Goal: Task Accomplishment & Management: Use online tool/utility

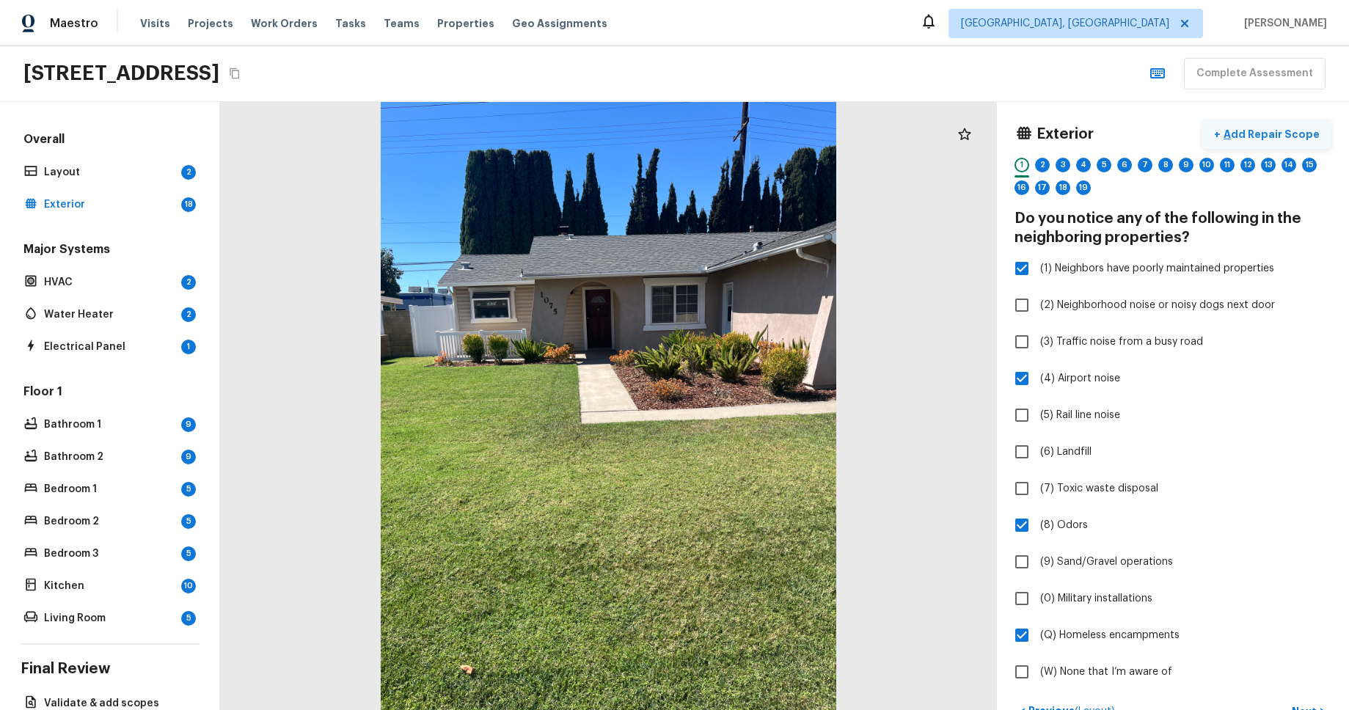
click at [1274, 138] on p "Add Repair Scope" at bounding box center [1269, 134] width 99 height 15
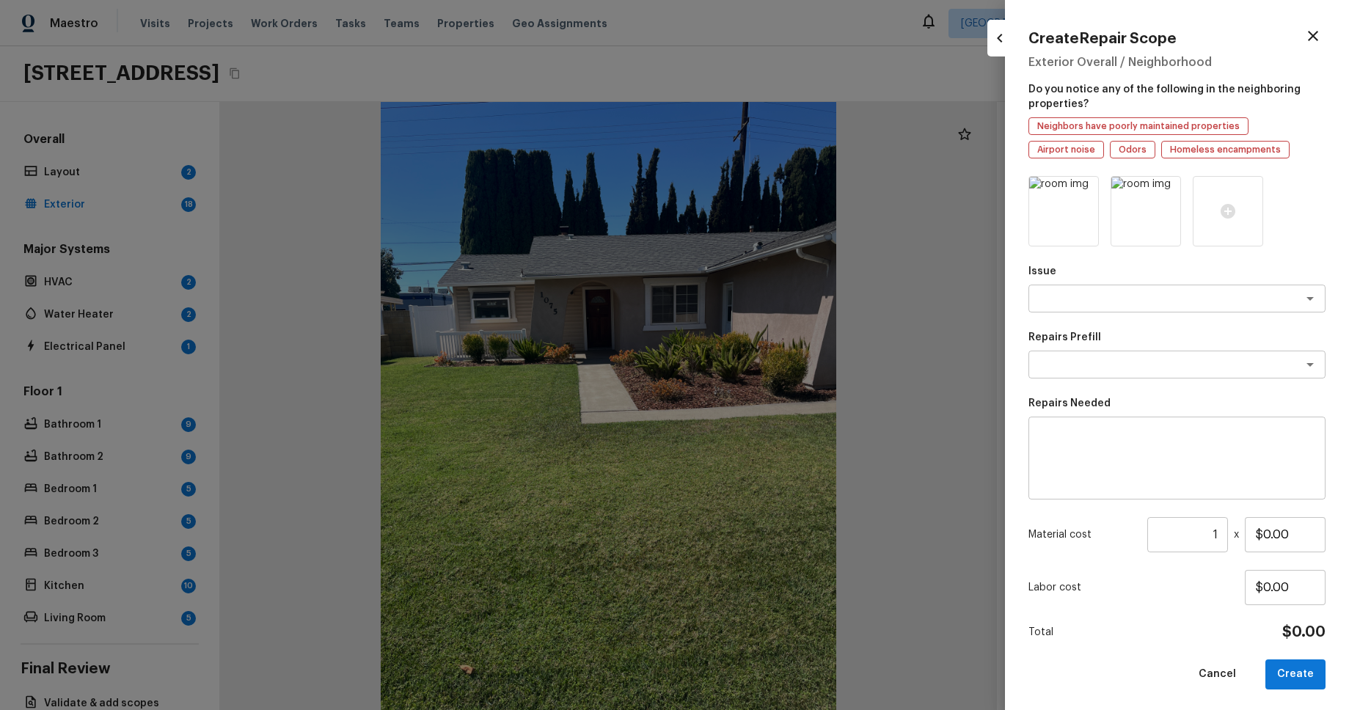
click at [996, 41] on icon "button" at bounding box center [1000, 38] width 18 height 18
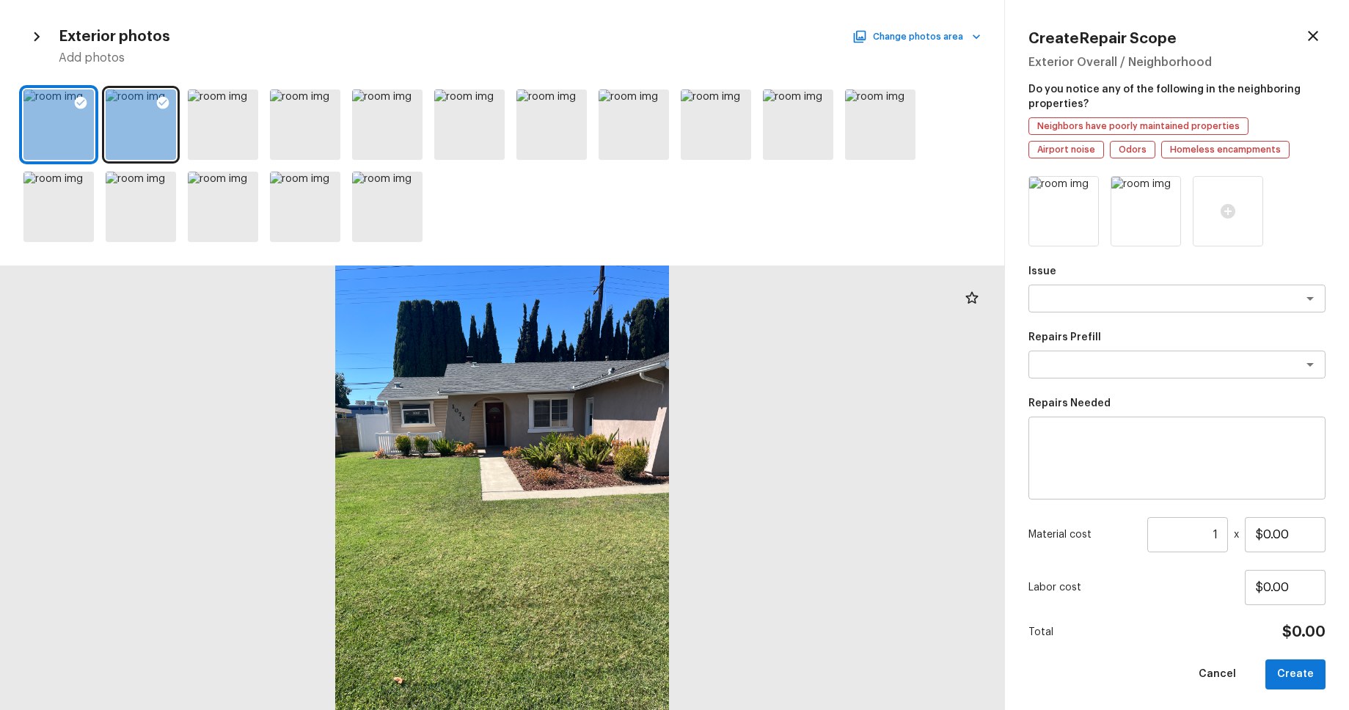
click at [1319, 36] on icon "button" at bounding box center [1313, 36] width 18 height 18
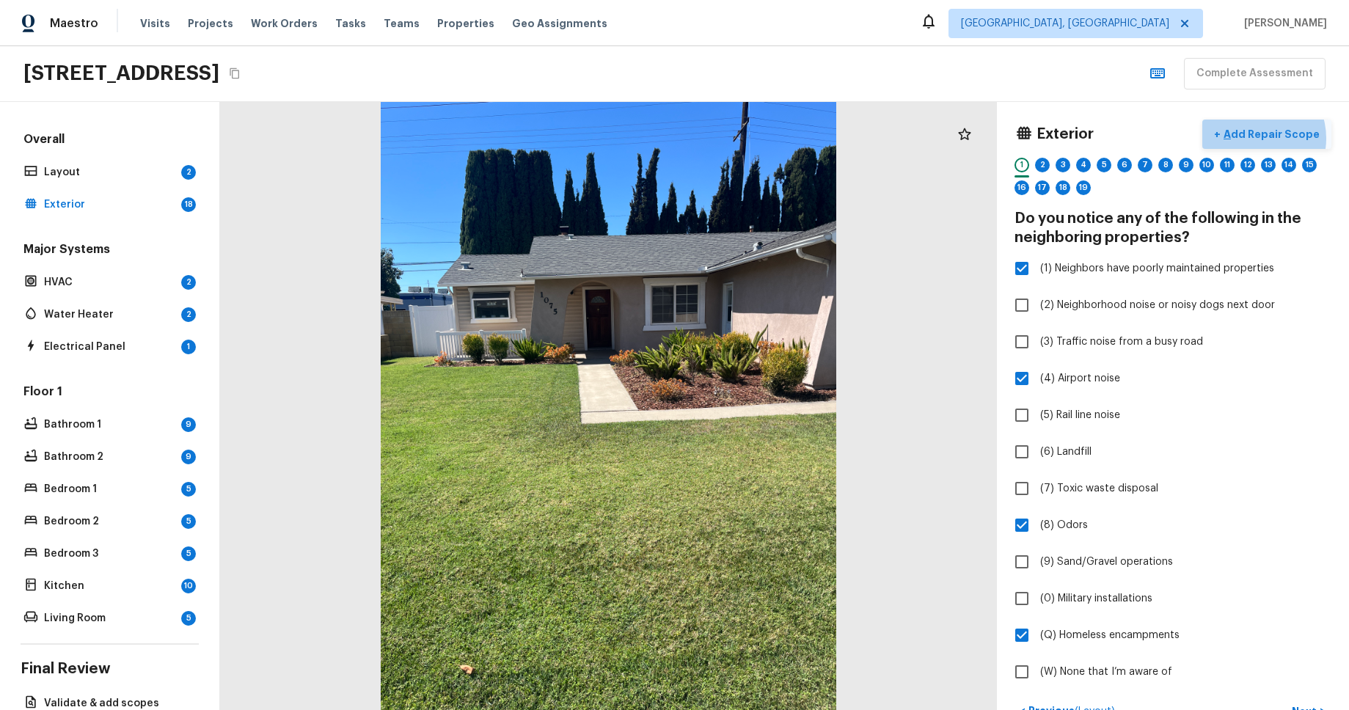
click at [1259, 138] on p "Add Repair Scope" at bounding box center [1269, 134] width 99 height 15
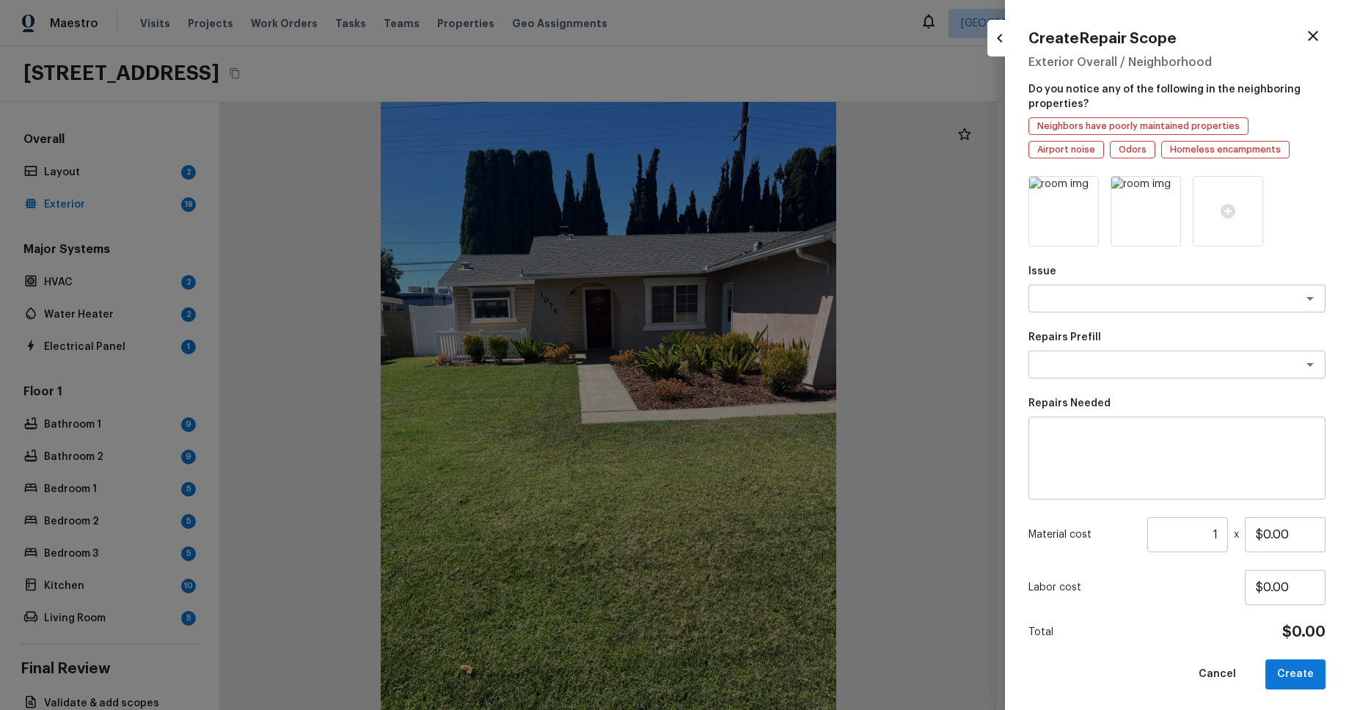
click at [991, 27] on div at bounding box center [999, 38] width 25 height 37
click at [994, 28] on button "button" at bounding box center [999, 38] width 25 height 25
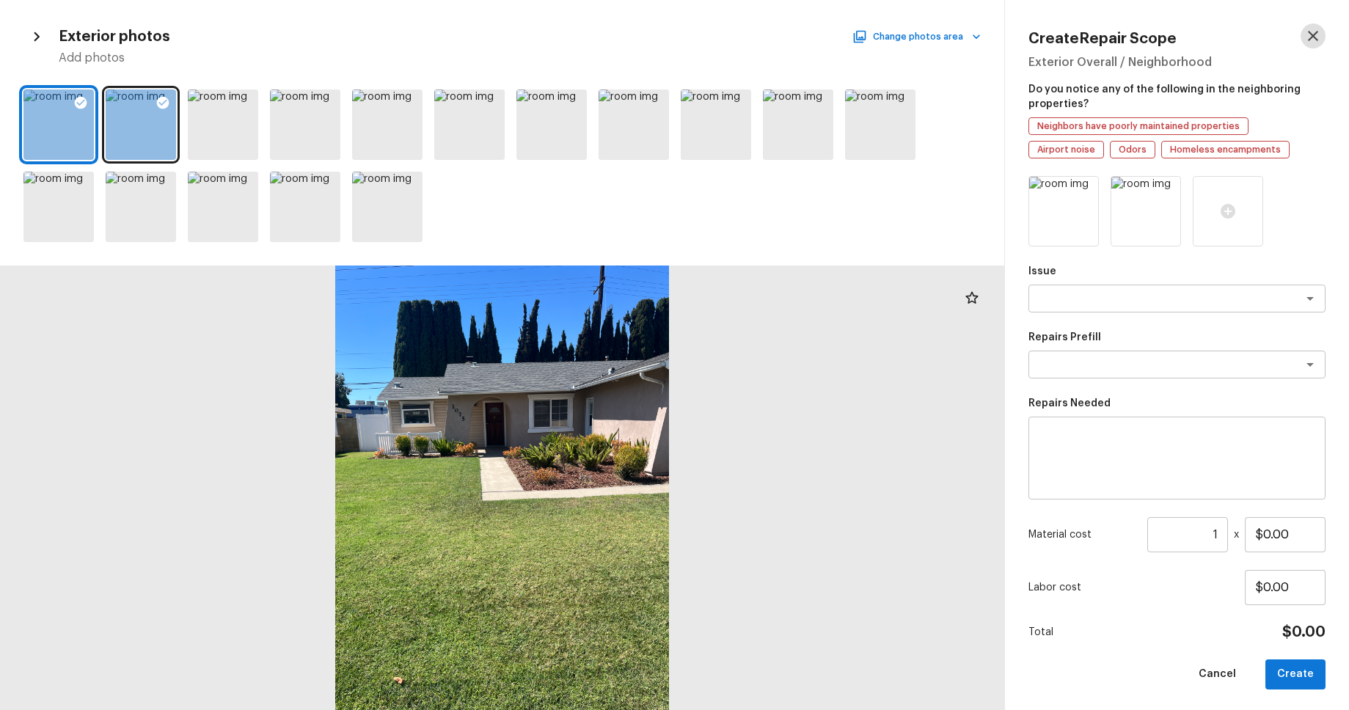
click at [1309, 40] on icon "button" at bounding box center [1313, 36] width 18 height 18
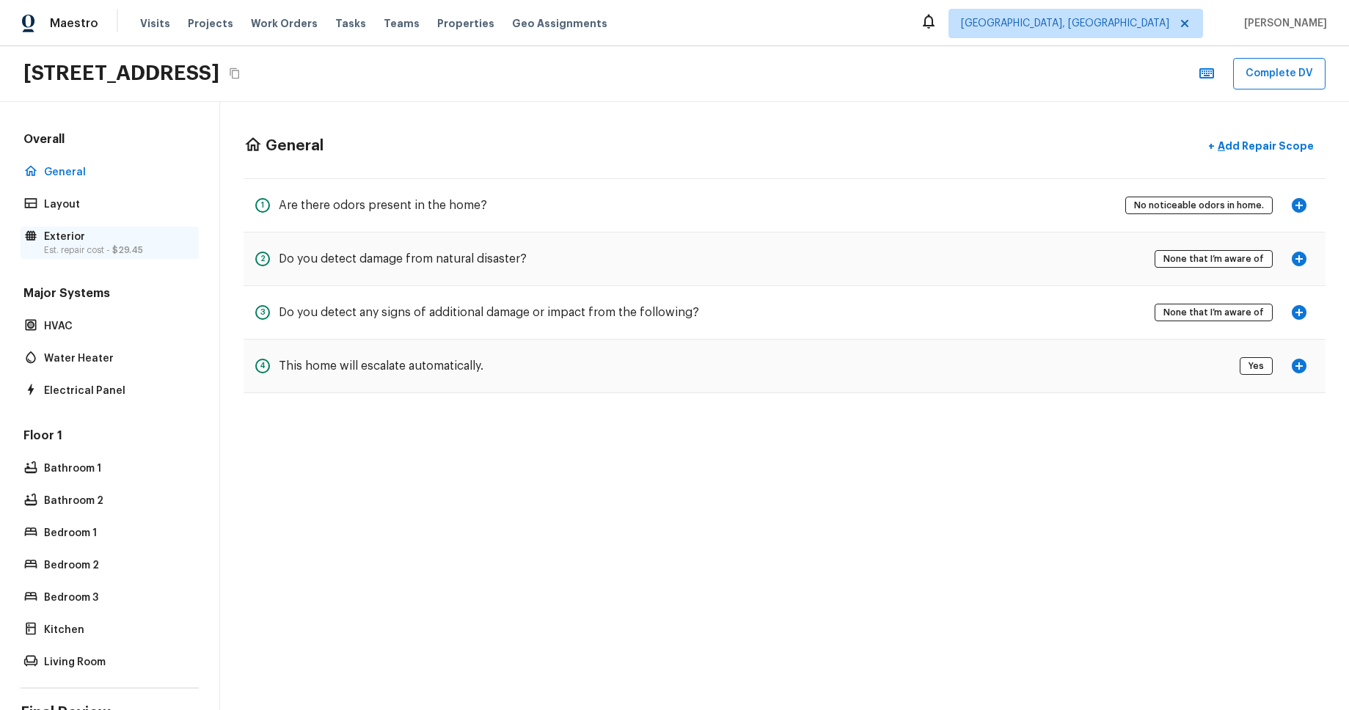
click at [89, 254] on p "Est. repair cost - $29.45" at bounding box center [117, 250] width 146 height 12
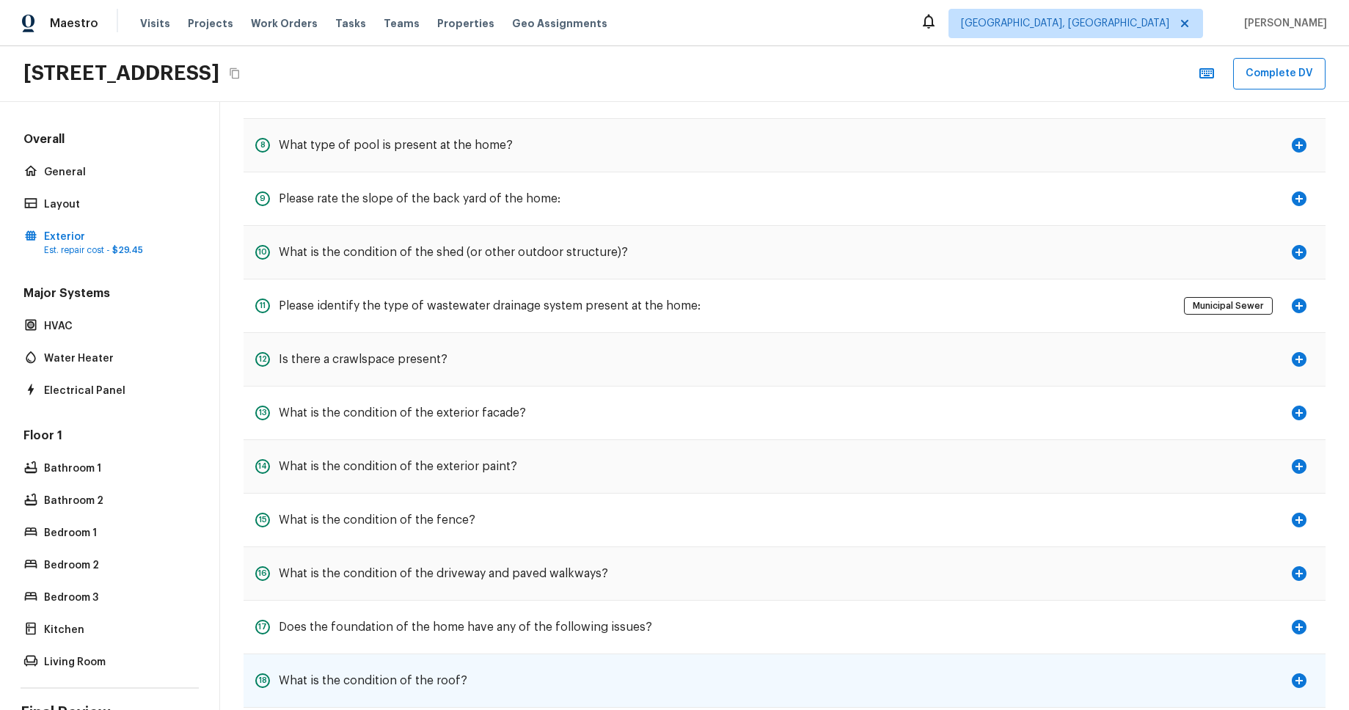
scroll to position [722, 0]
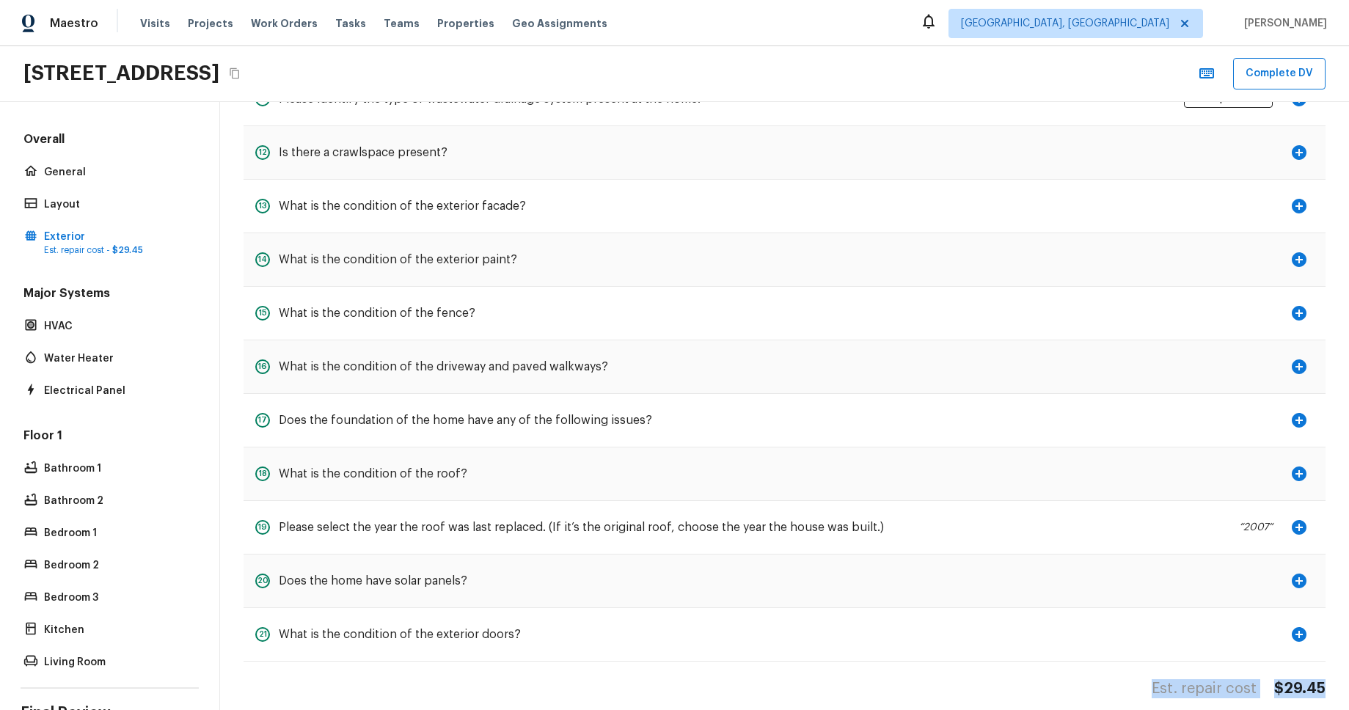
drag, startPoint x: 1157, startPoint y: 674, endPoint x: 1333, endPoint y: 672, distance: 176.0
click at [1333, 672] on div "Exterior + Add Repair Scope 1 Do you notice any of the following in the neighbo…" at bounding box center [784, 54] width 1129 height 1349
click at [931, 679] on div "Est. repair cost $29.45" at bounding box center [784, 688] width 1082 height 19
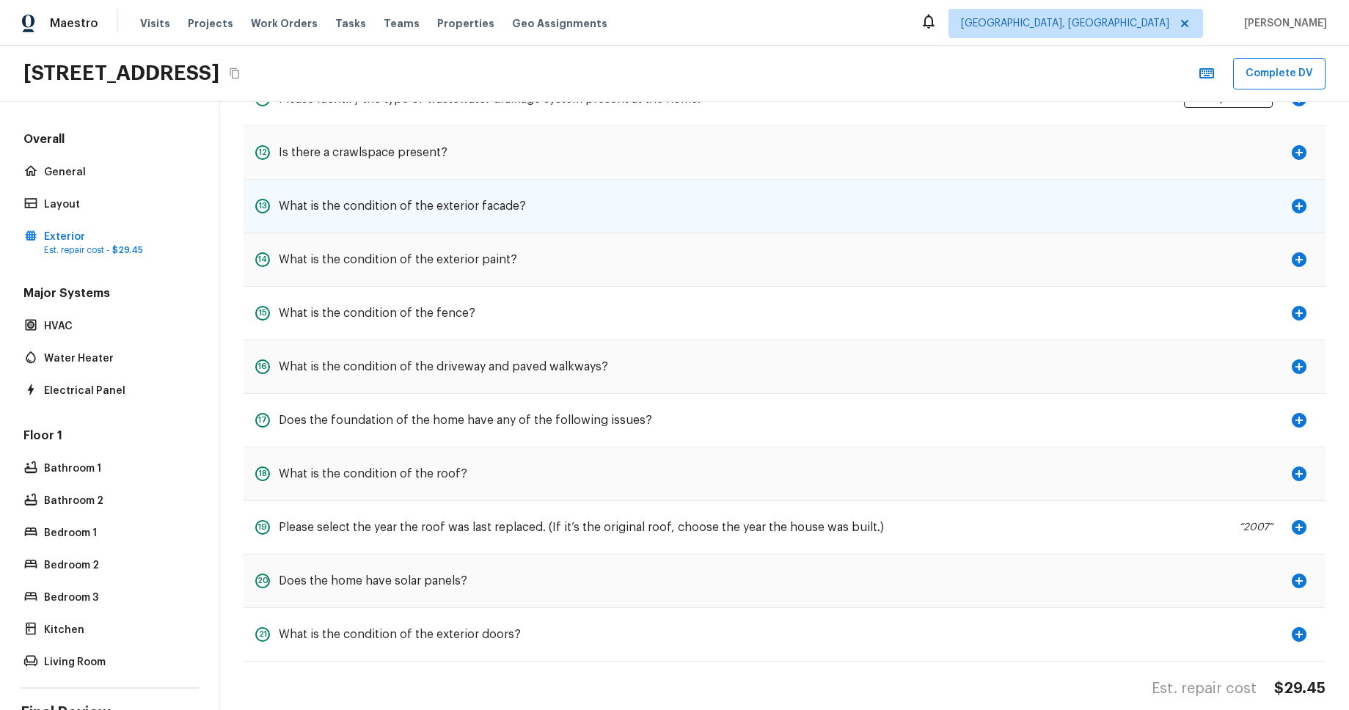
click at [1292, 197] on icon "button" at bounding box center [1299, 206] width 18 height 18
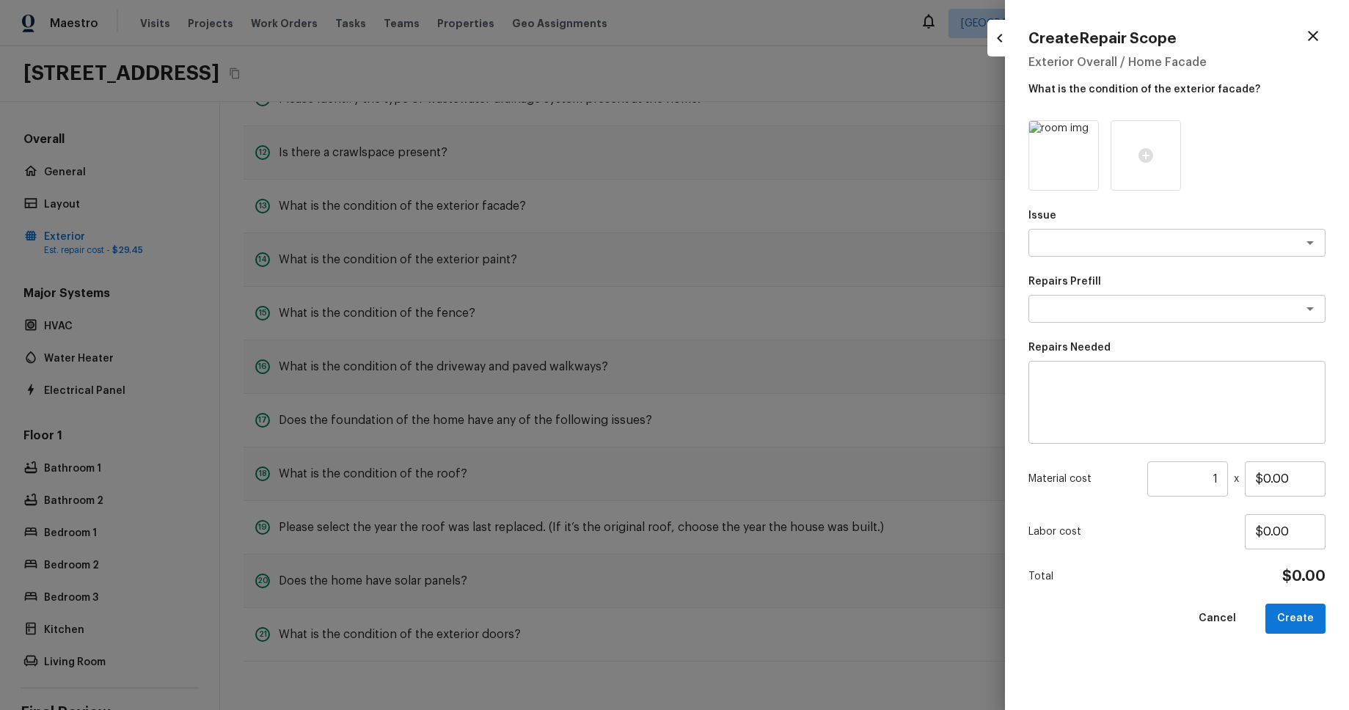
click at [995, 45] on icon "button" at bounding box center [1000, 38] width 18 height 18
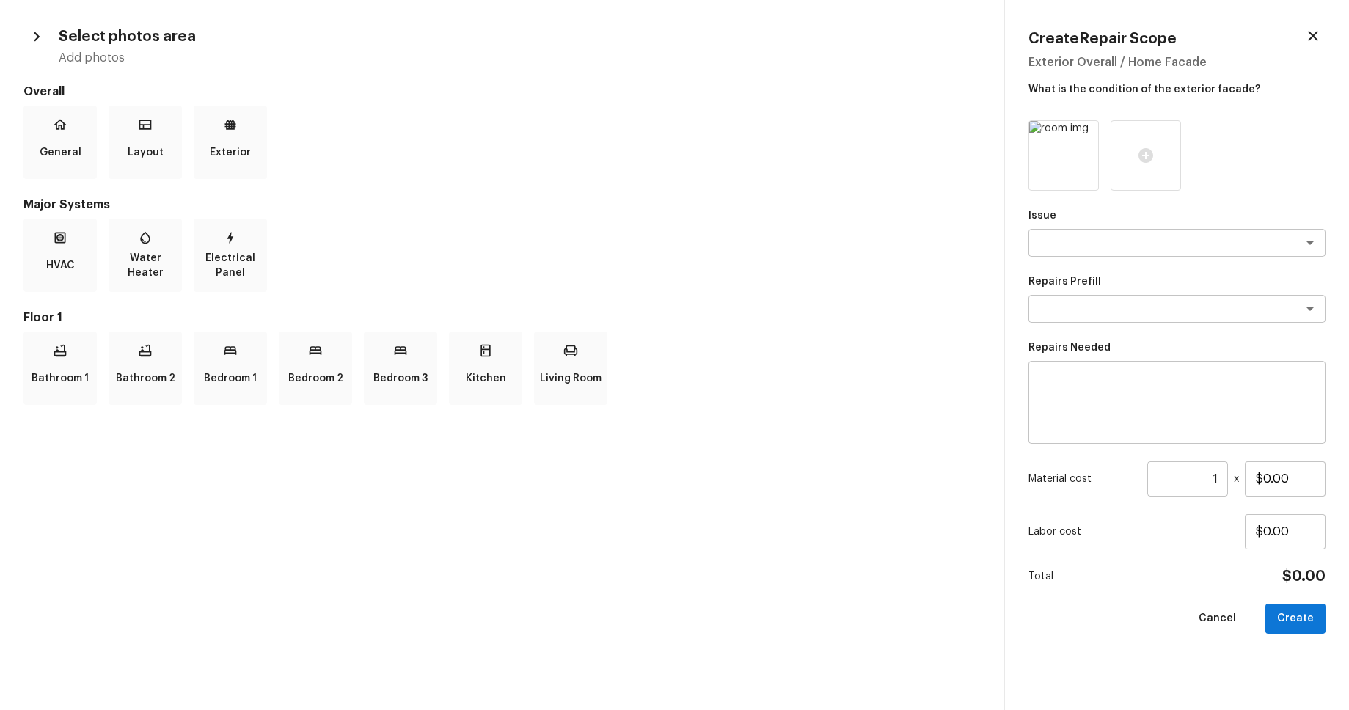
click at [1318, 37] on icon "button" at bounding box center [1313, 36] width 18 height 18
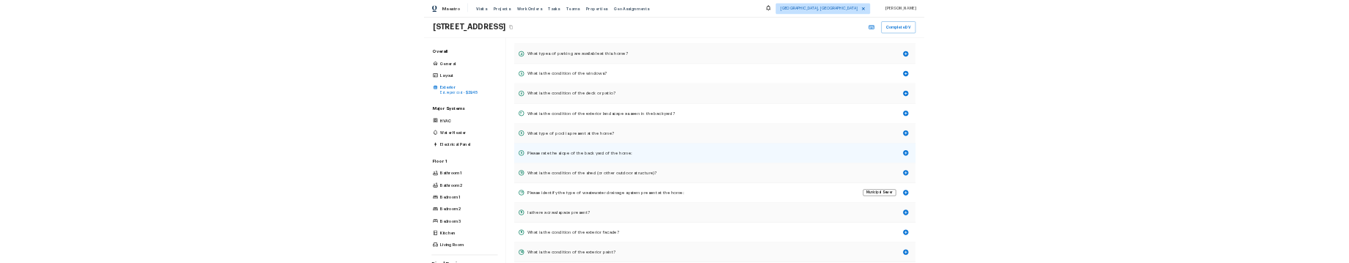
scroll to position [0, 0]
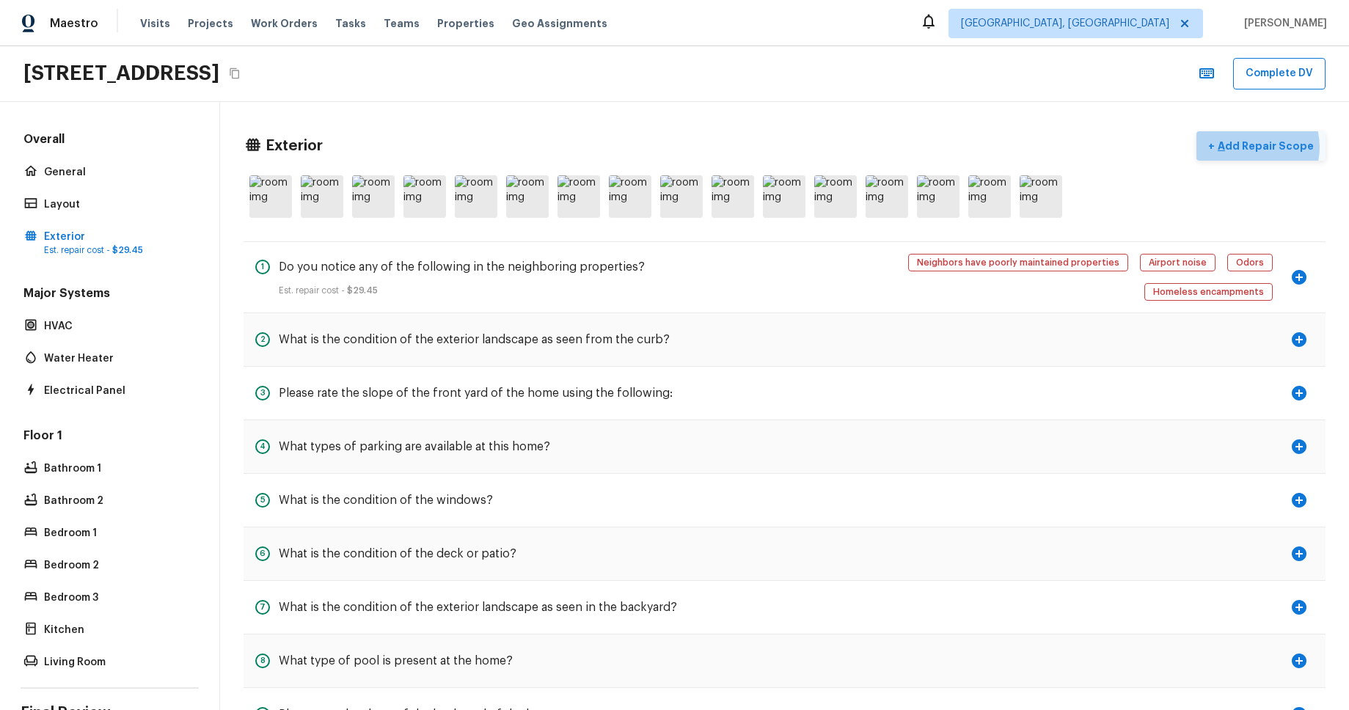
click at [1259, 147] on p "Add Repair Scope" at bounding box center [1263, 146] width 99 height 15
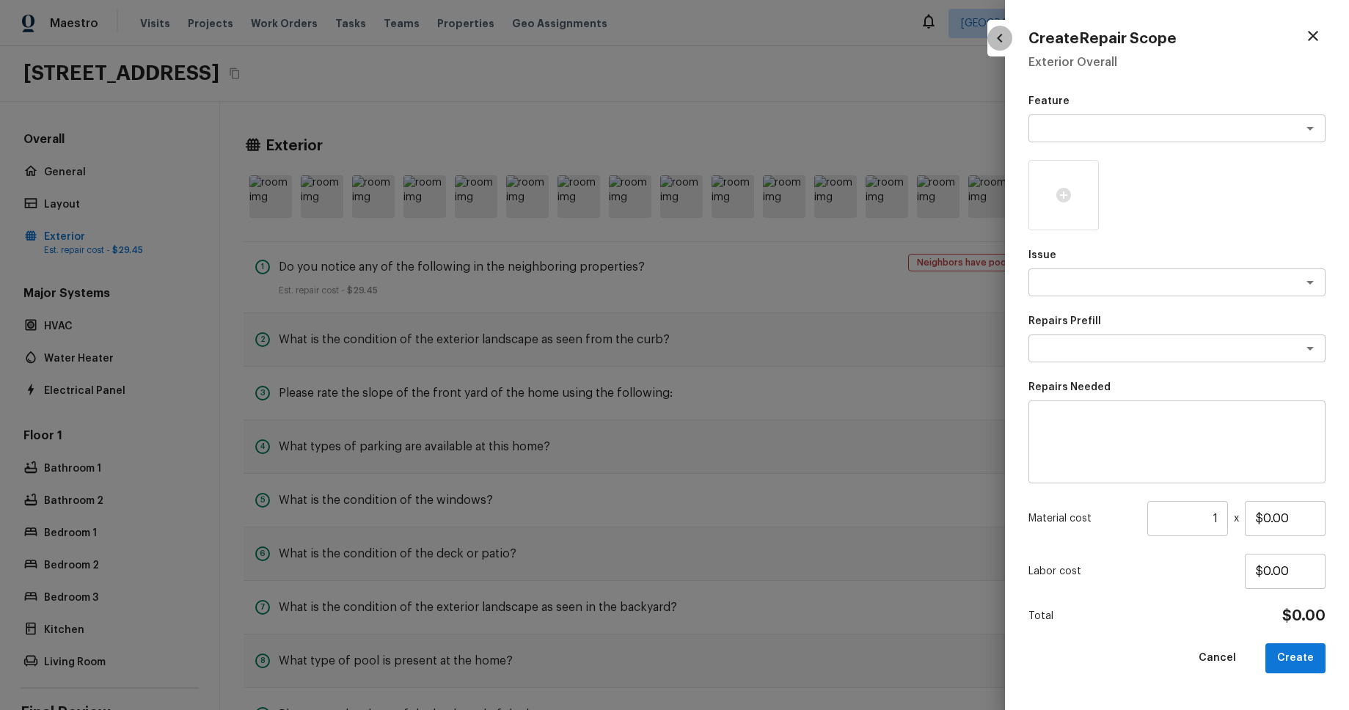
click at [1003, 37] on icon "button" at bounding box center [1000, 38] width 18 height 18
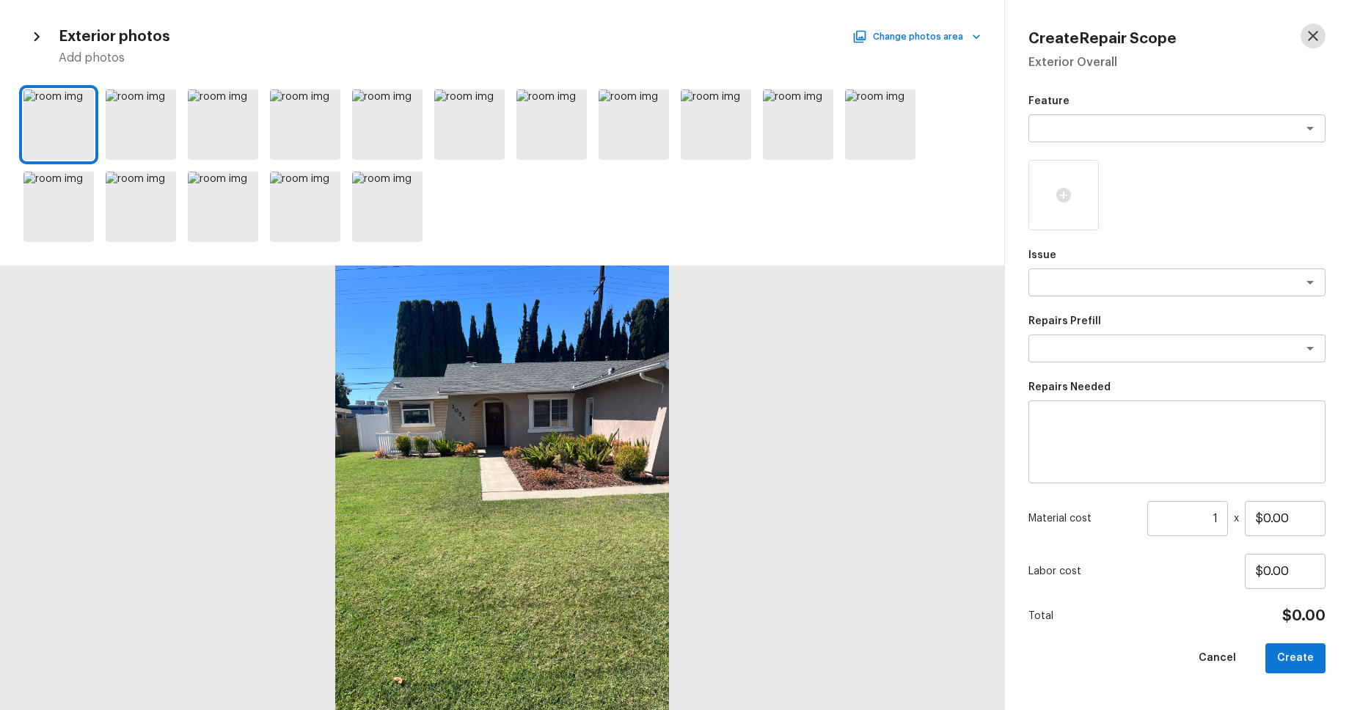
click at [1316, 30] on icon "button" at bounding box center [1313, 36] width 18 height 18
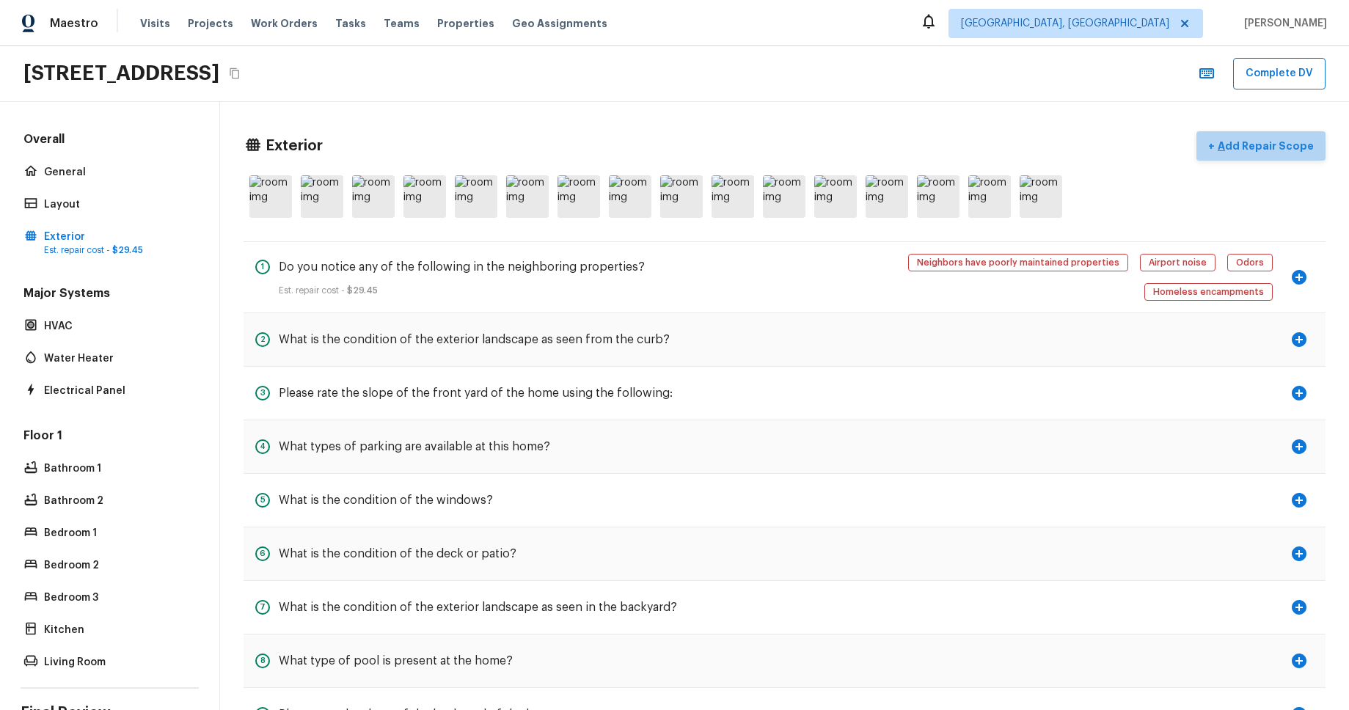
click at [1285, 146] on p "Add Repair Scope" at bounding box center [1263, 146] width 99 height 15
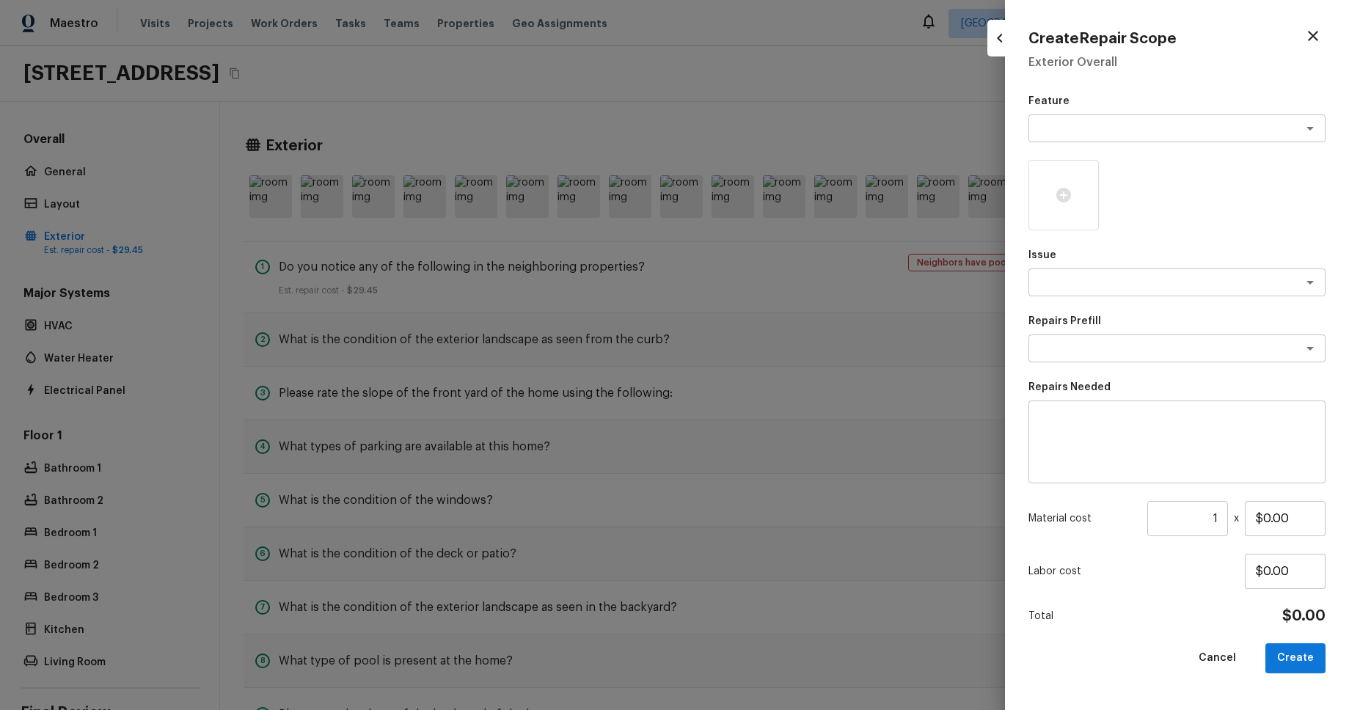
click at [994, 49] on div at bounding box center [999, 38] width 25 height 37
click at [1000, 45] on icon "button" at bounding box center [1000, 38] width 18 height 18
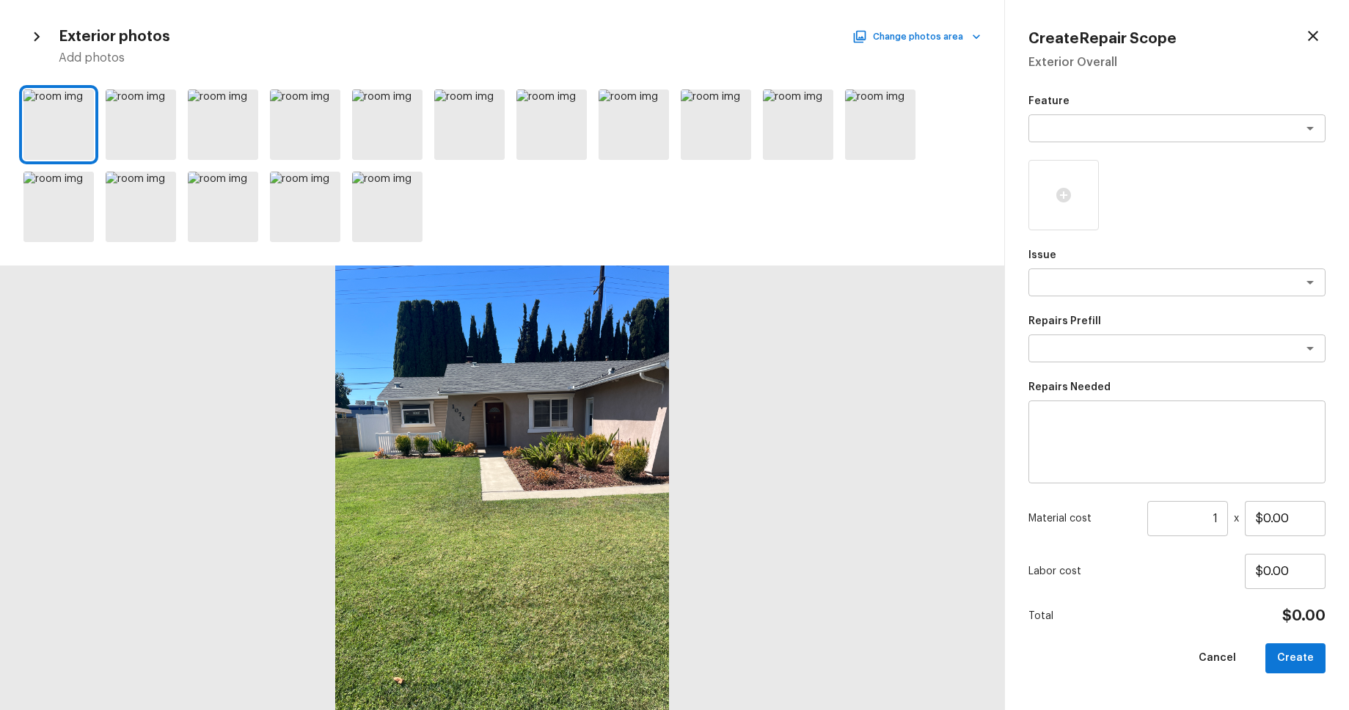
click at [1318, 31] on icon "button" at bounding box center [1313, 36] width 18 height 18
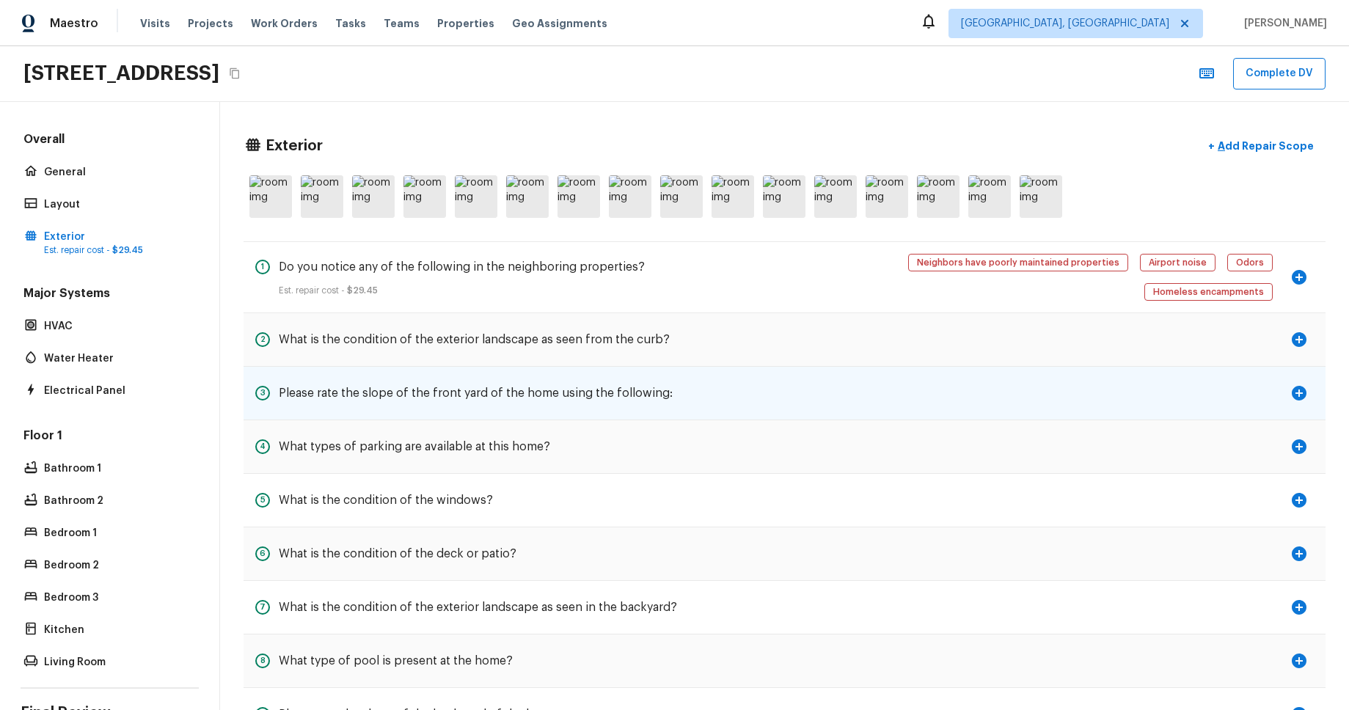
click at [1300, 386] on icon "button" at bounding box center [1299, 393] width 15 height 15
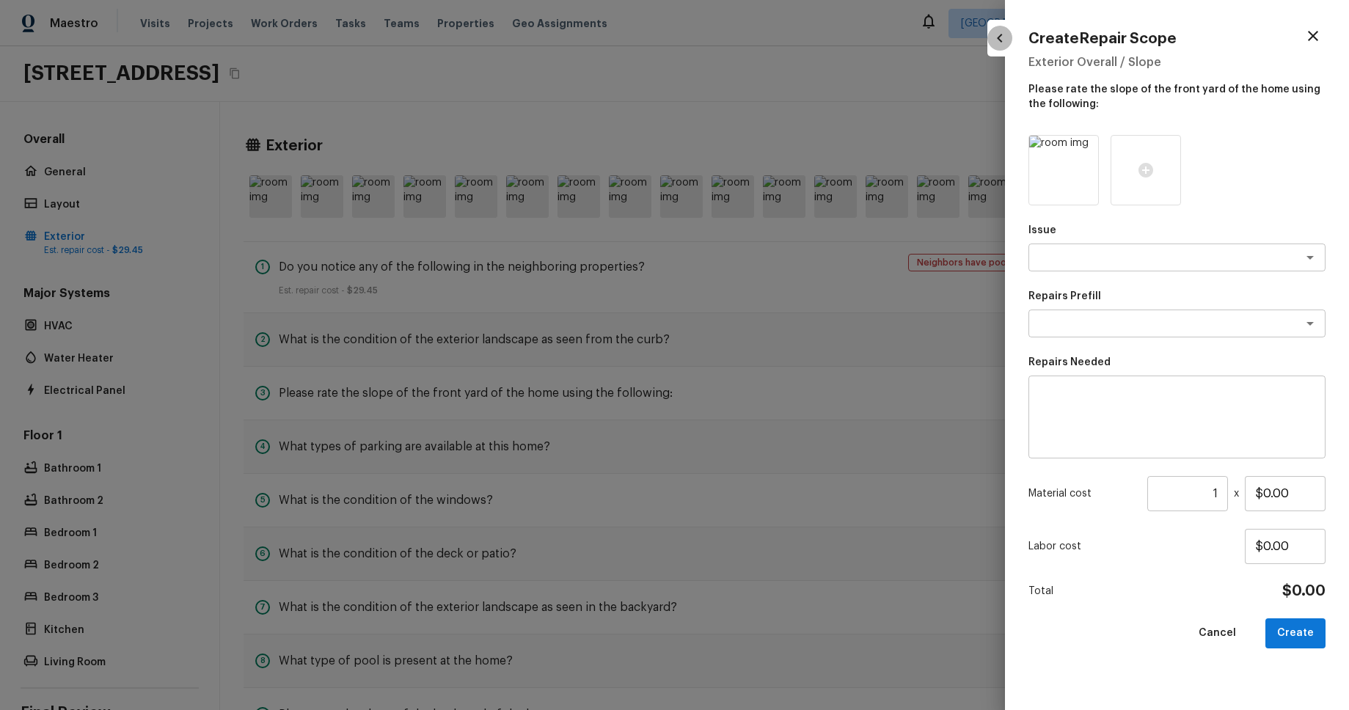
click at [1002, 39] on icon "button" at bounding box center [1000, 38] width 18 height 18
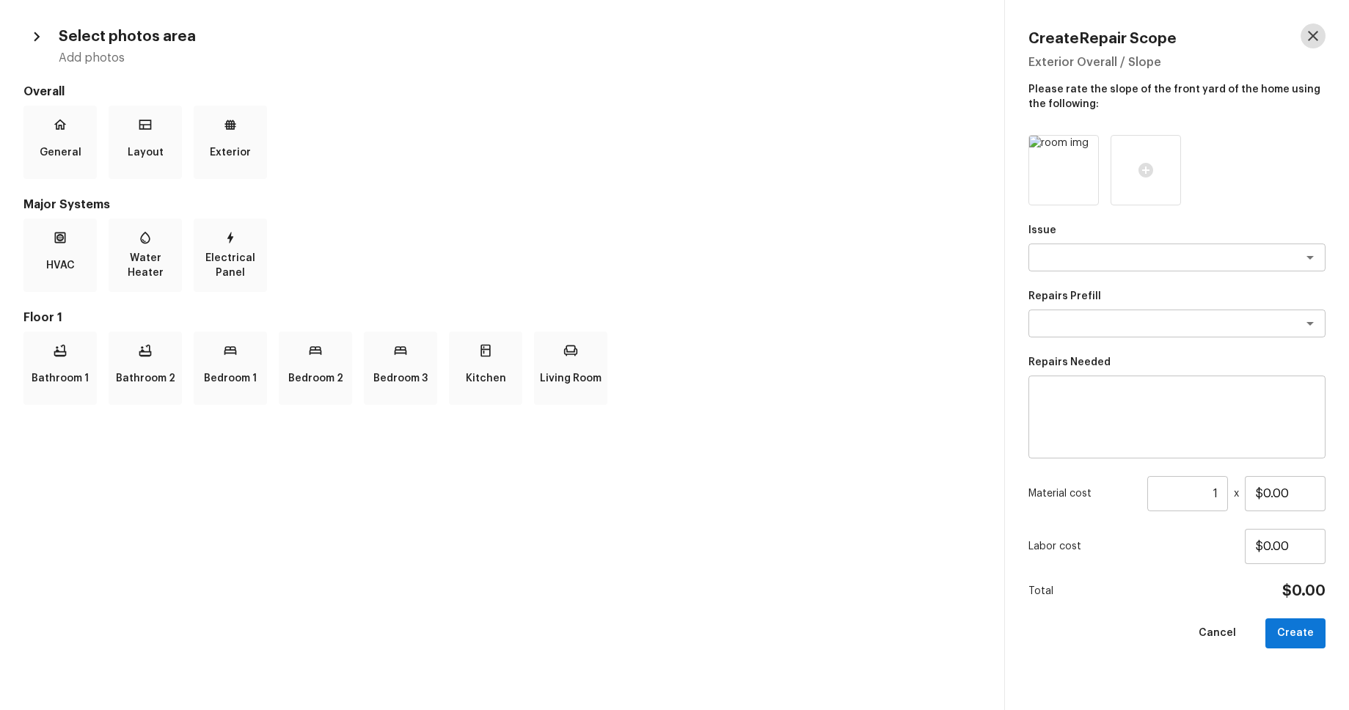
drag, startPoint x: 1303, startPoint y: 42, endPoint x: 904, endPoint y: 10, distance: 400.3
click at [1303, 42] on button "button" at bounding box center [1312, 35] width 25 height 25
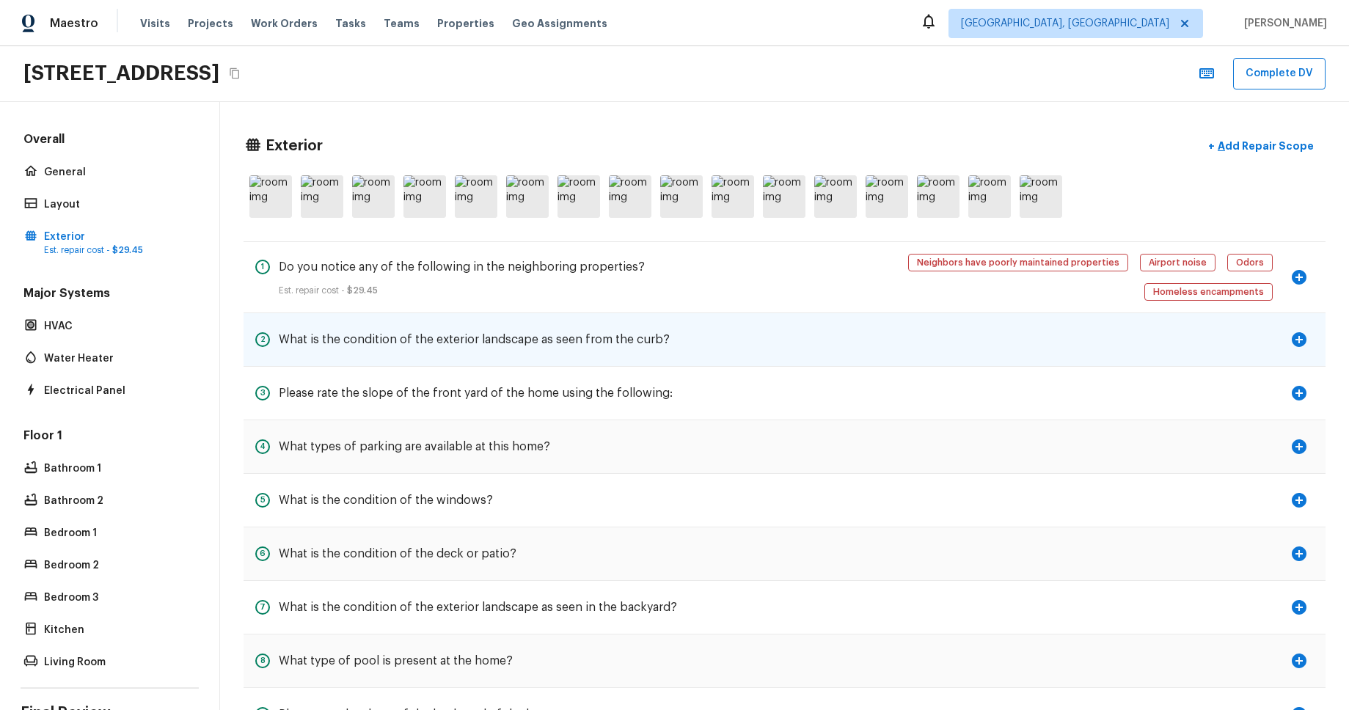
click at [1298, 331] on icon "button" at bounding box center [1299, 340] width 18 height 18
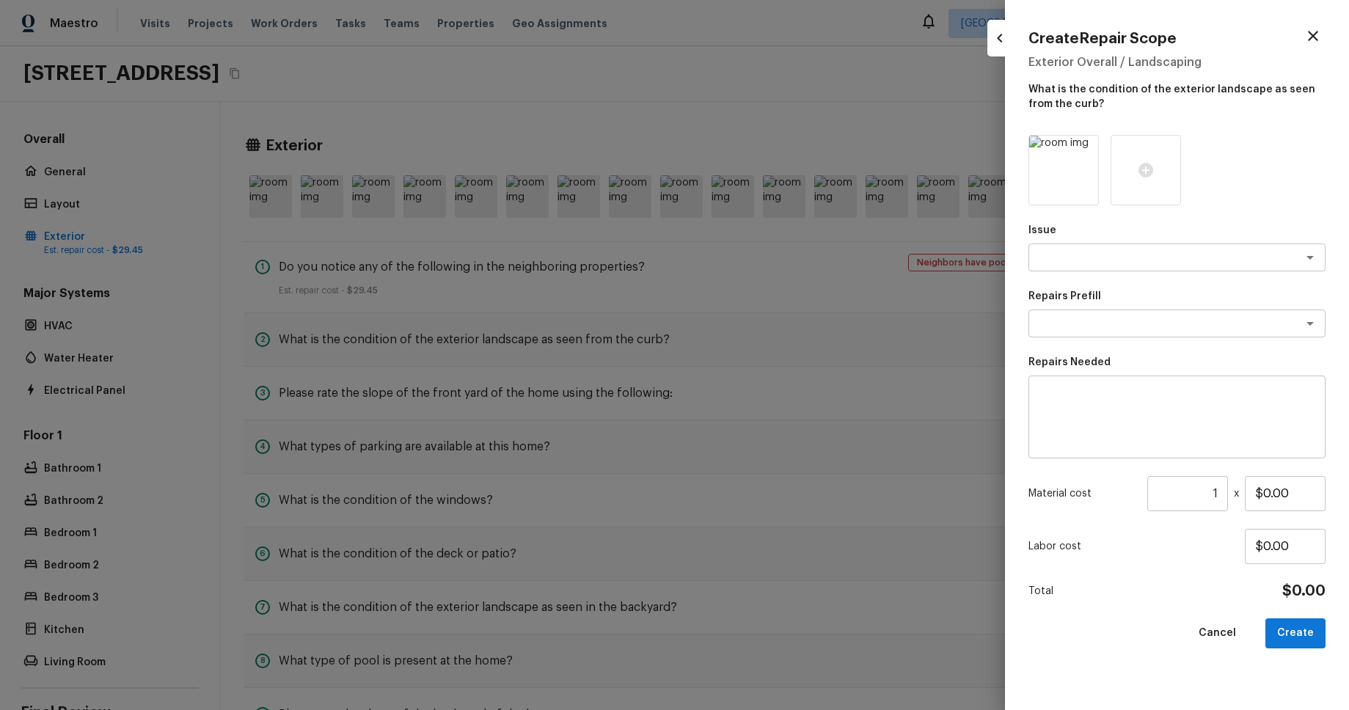
click at [994, 37] on icon "button" at bounding box center [1000, 38] width 18 height 18
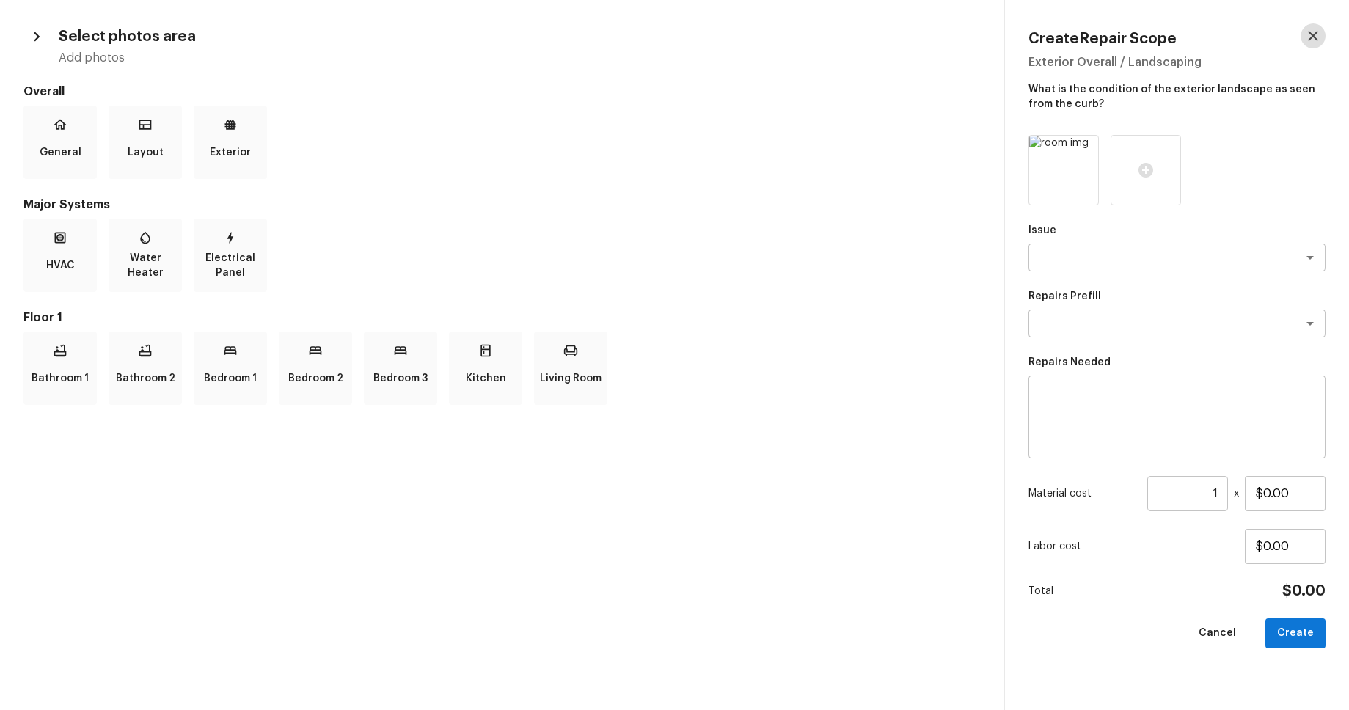
click at [1316, 40] on icon "button" at bounding box center [1313, 36] width 10 height 10
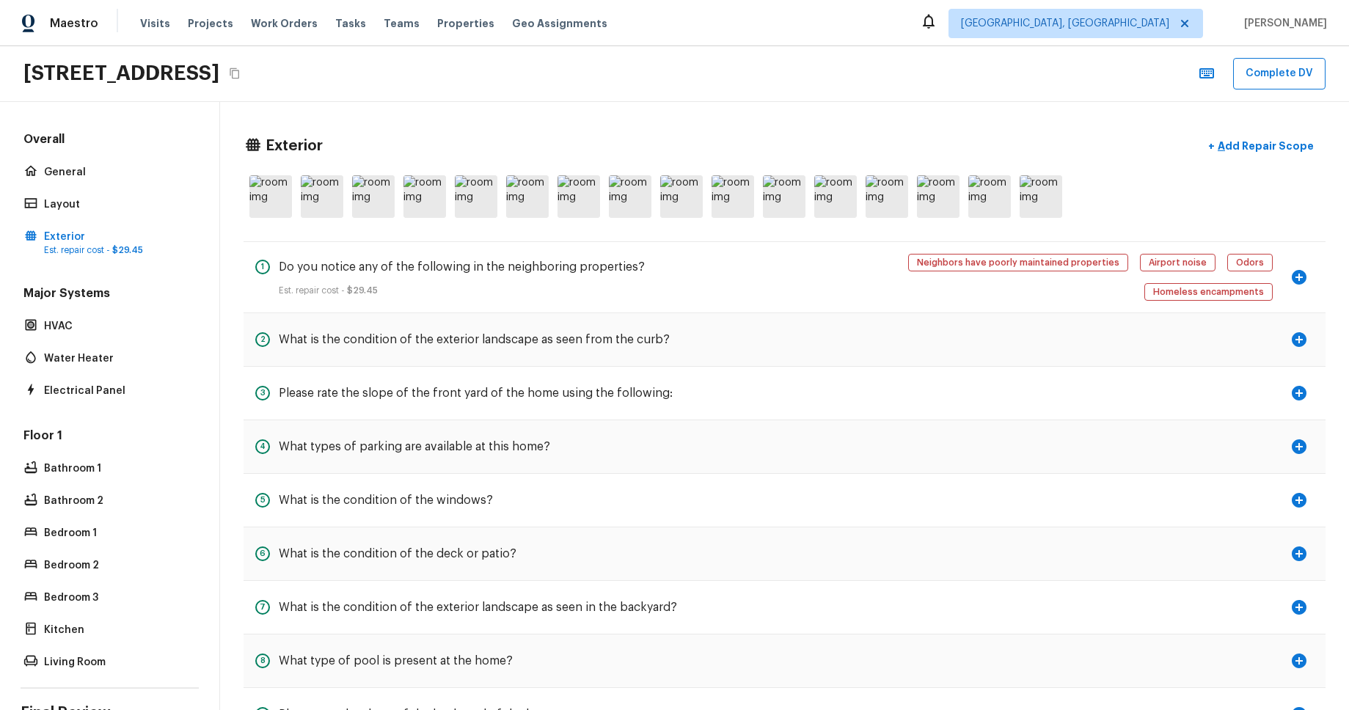
click at [716, 61] on div "1075 S Clifpark Cir, Anaheim, CA 92805 Complete DV" at bounding box center [674, 74] width 1349 height 56
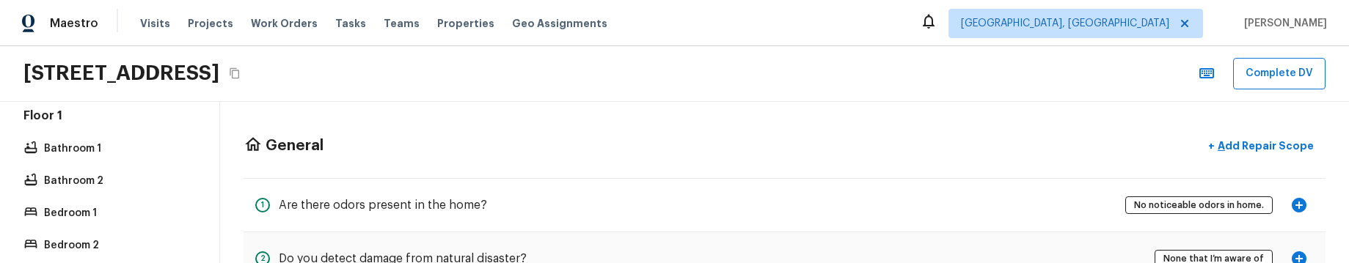
scroll to position [535, 0]
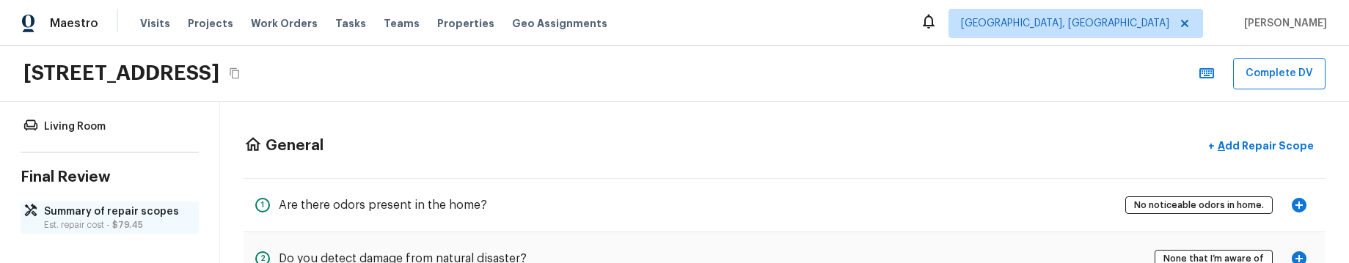
click at [113, 211] on p "Summary of repair scopes" at bounding box center [117, 212] width 146 height 15
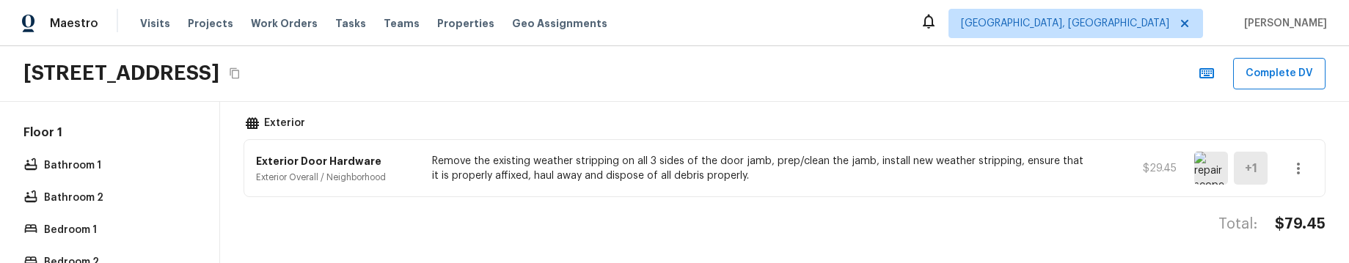
scroll to position [0, 0]
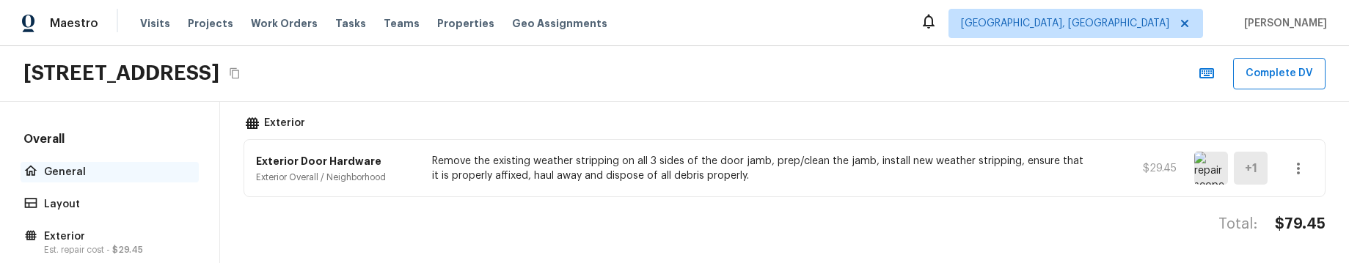
click at [96, 170] on p "General" at bounding box center [117, 172] width 146 height 15
